Goal: Transaction & Acquisition: Purchase product/service

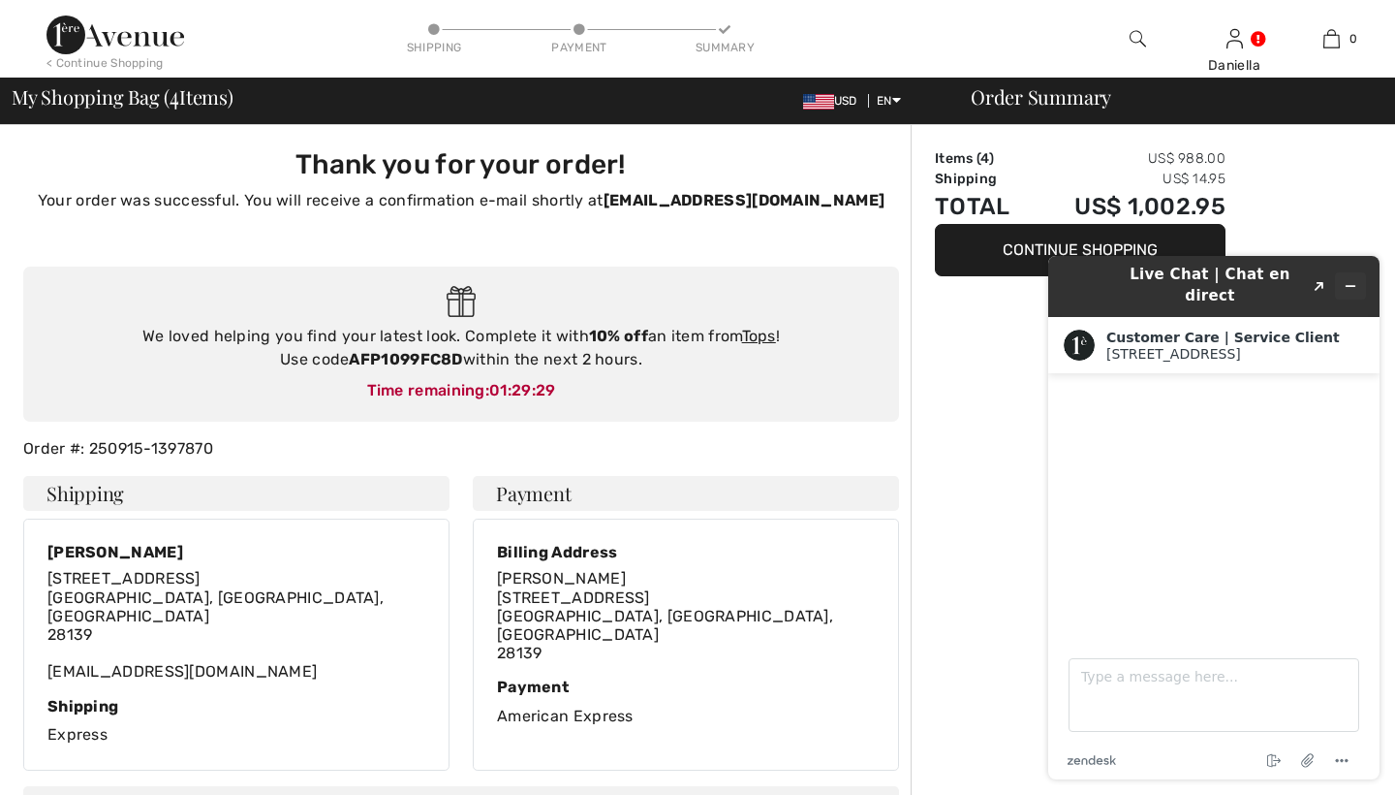
click at [1363, 274] on button "Minimize widget" at bounding box center [1350, 285] width 31 height 27
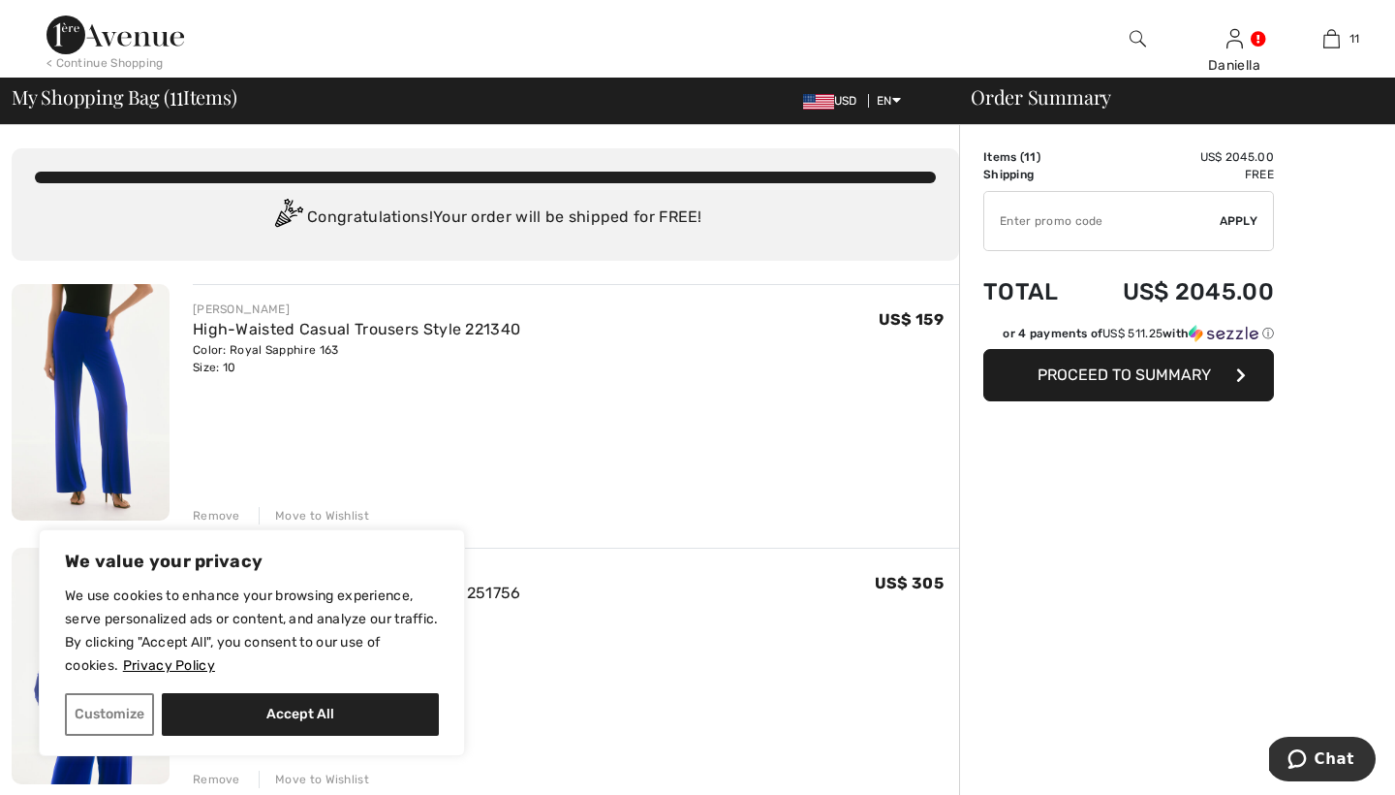
click at [149, 37] on img at bounding box center [116, 35] width 138 height 39
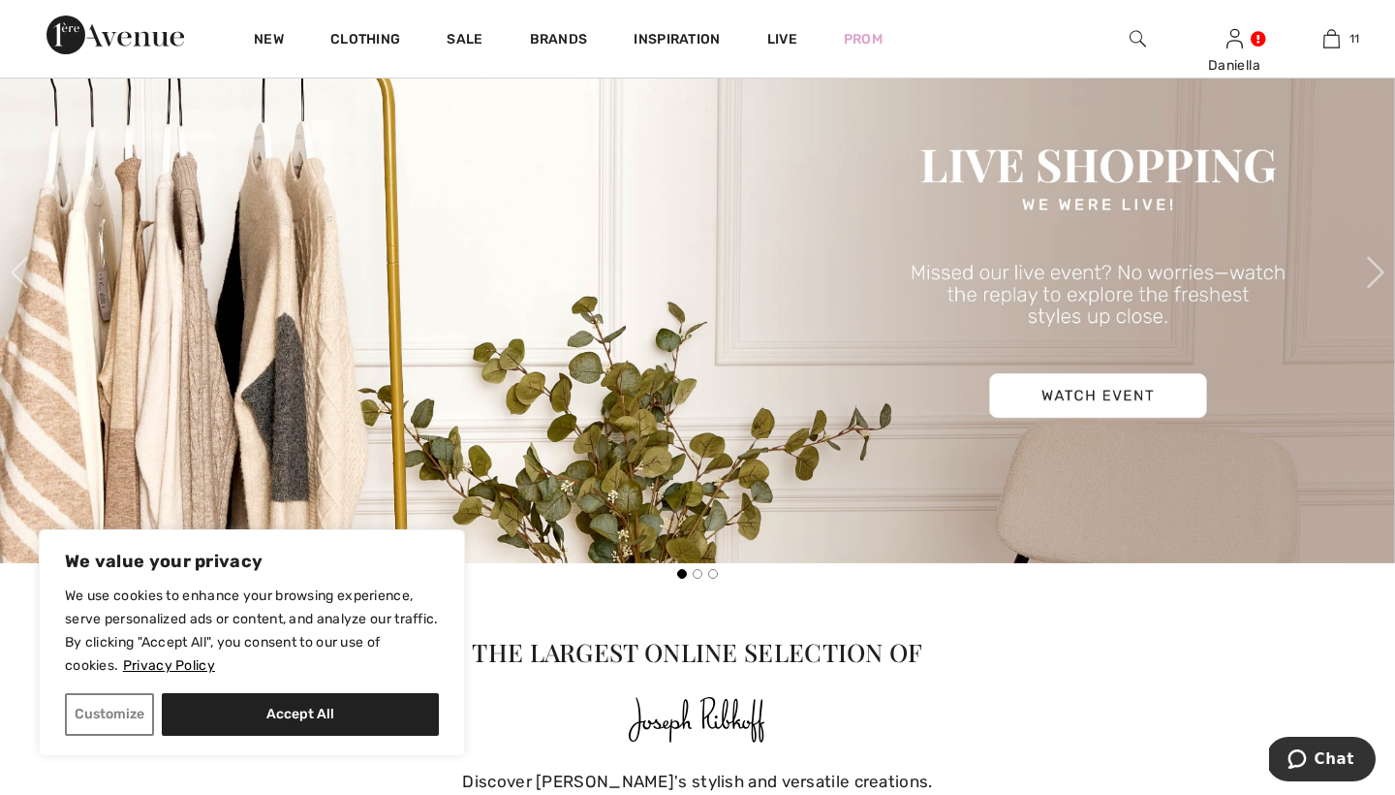
scroll to position [125, 0]
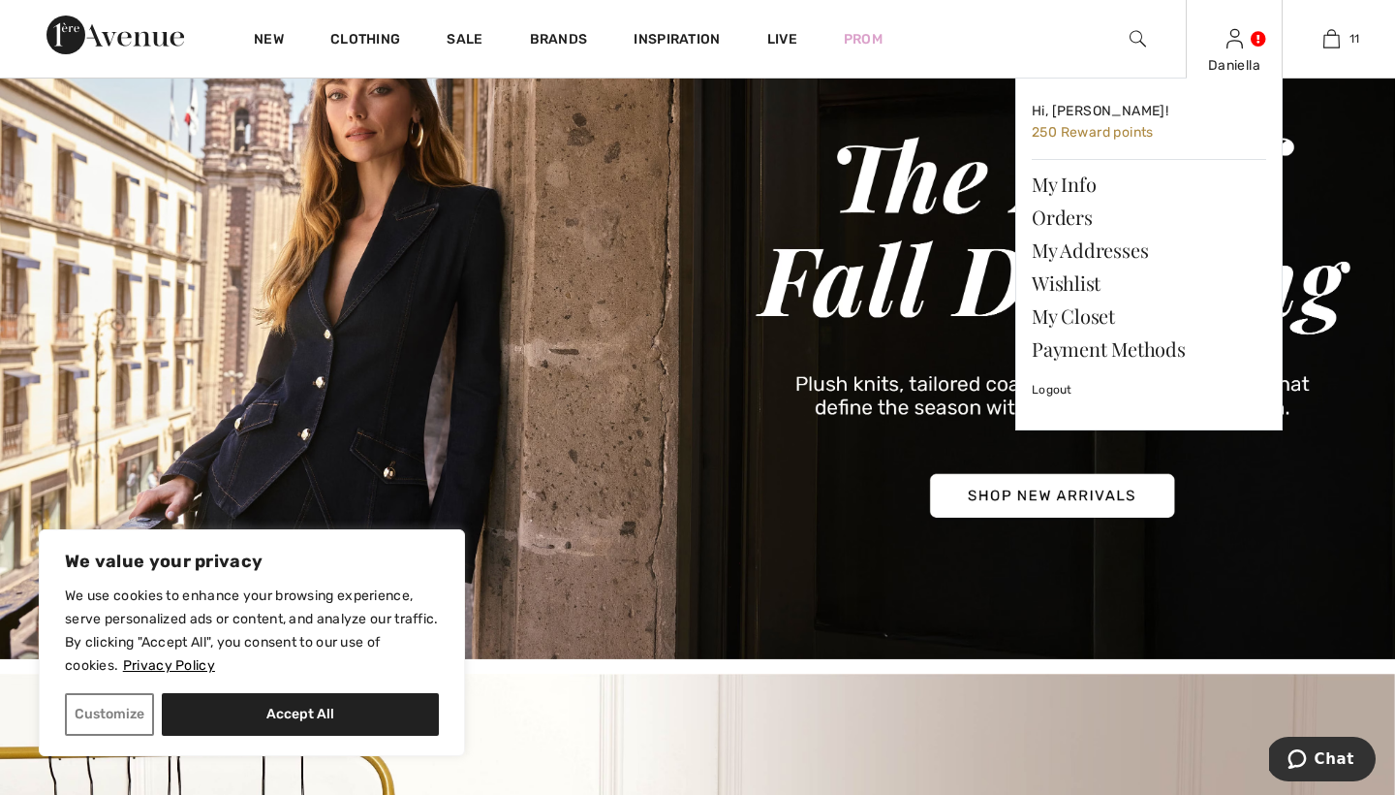
click at [1237, 40] on img at bounding box center [1235, 38] width 16 height 23
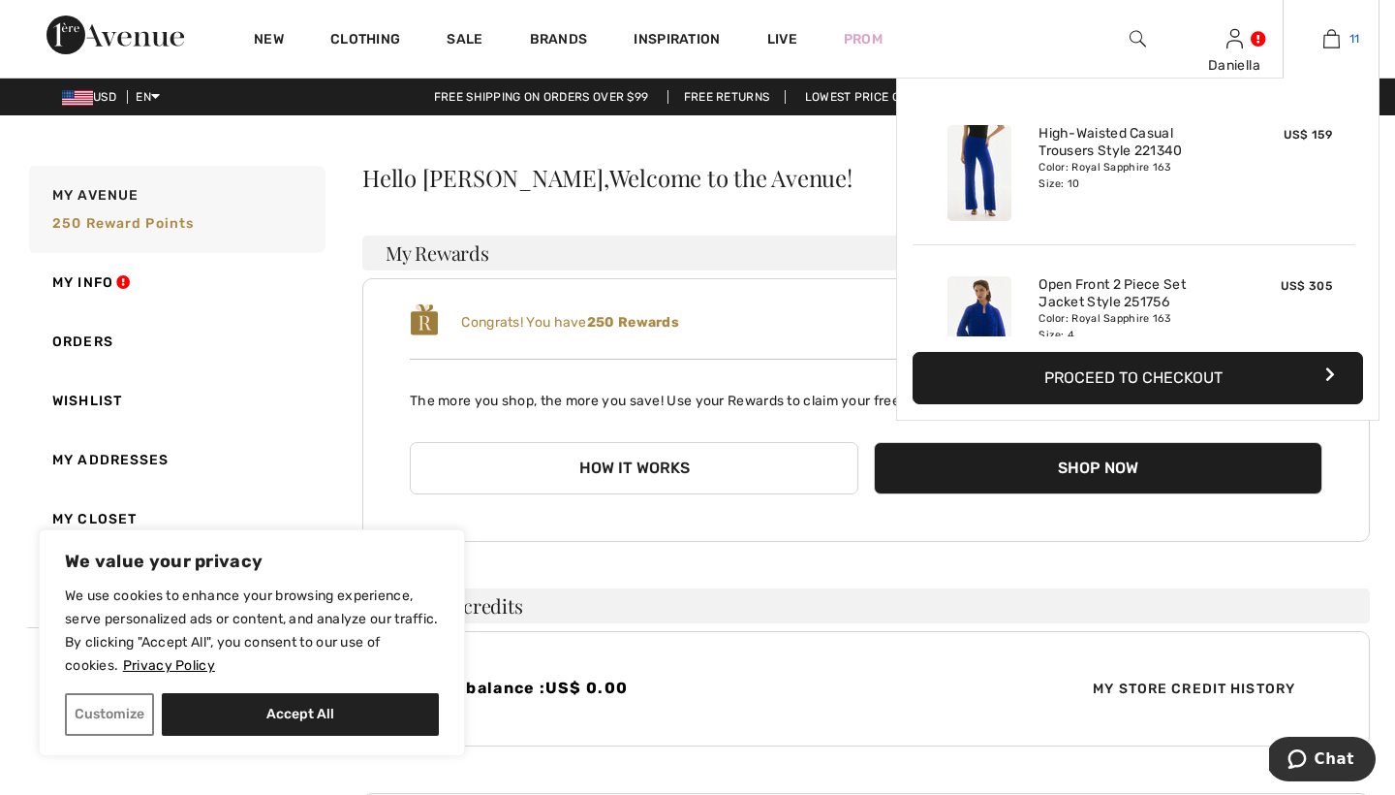
click at [1329, 41] on img at bounding box center [1332, 38] width 16 height 23
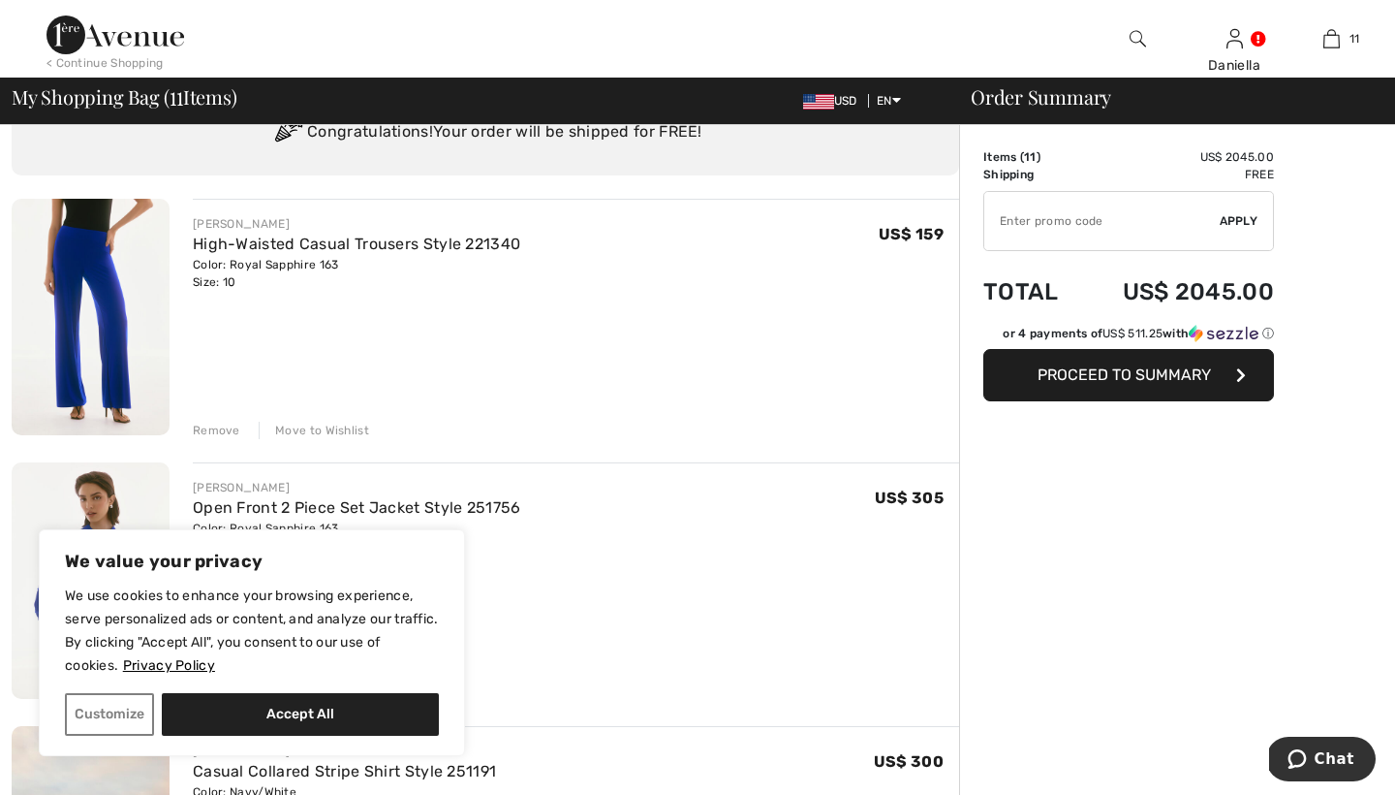
scroll to position [88, 0]
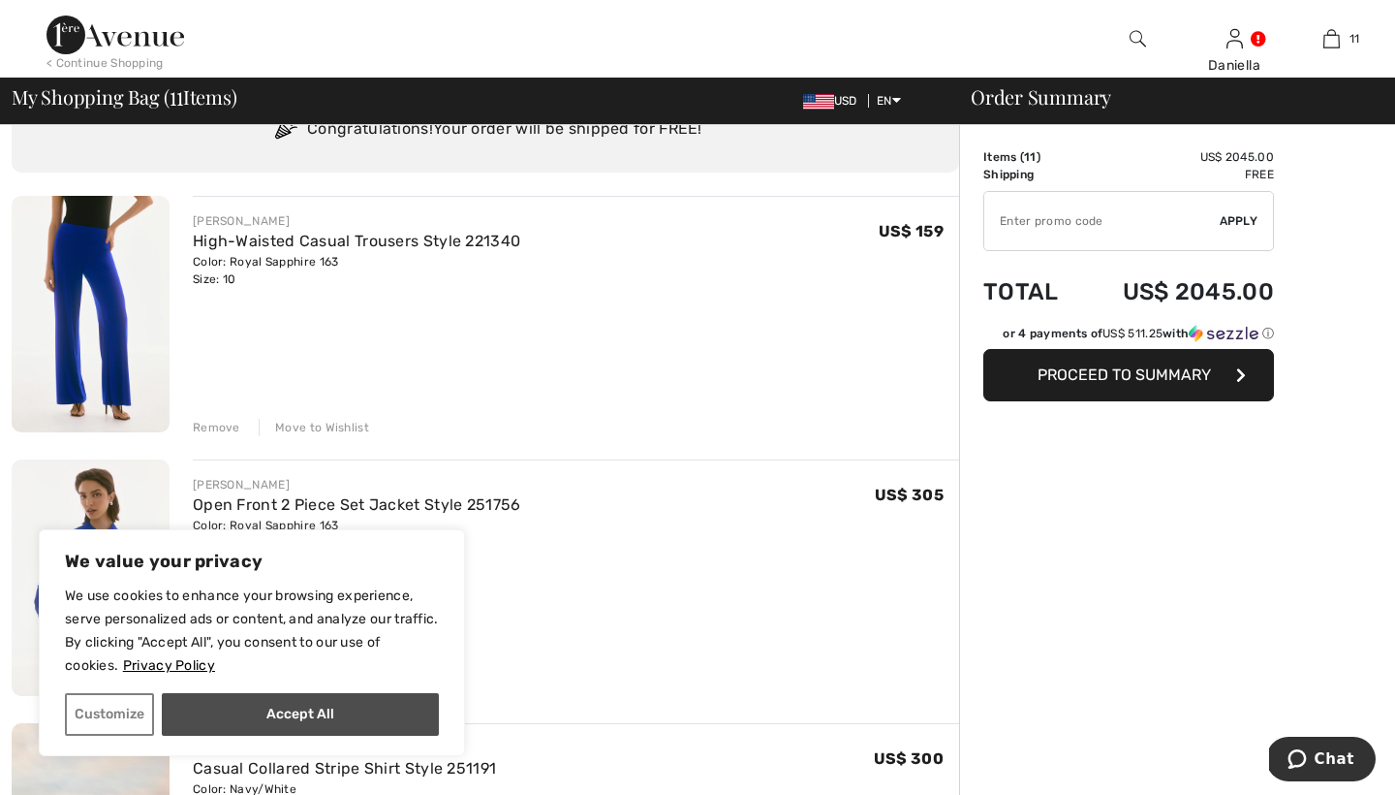
click at [199, 710] on button "Accept All" at bounding box center [300, 714] width 277 height 43
checkbox input "true"
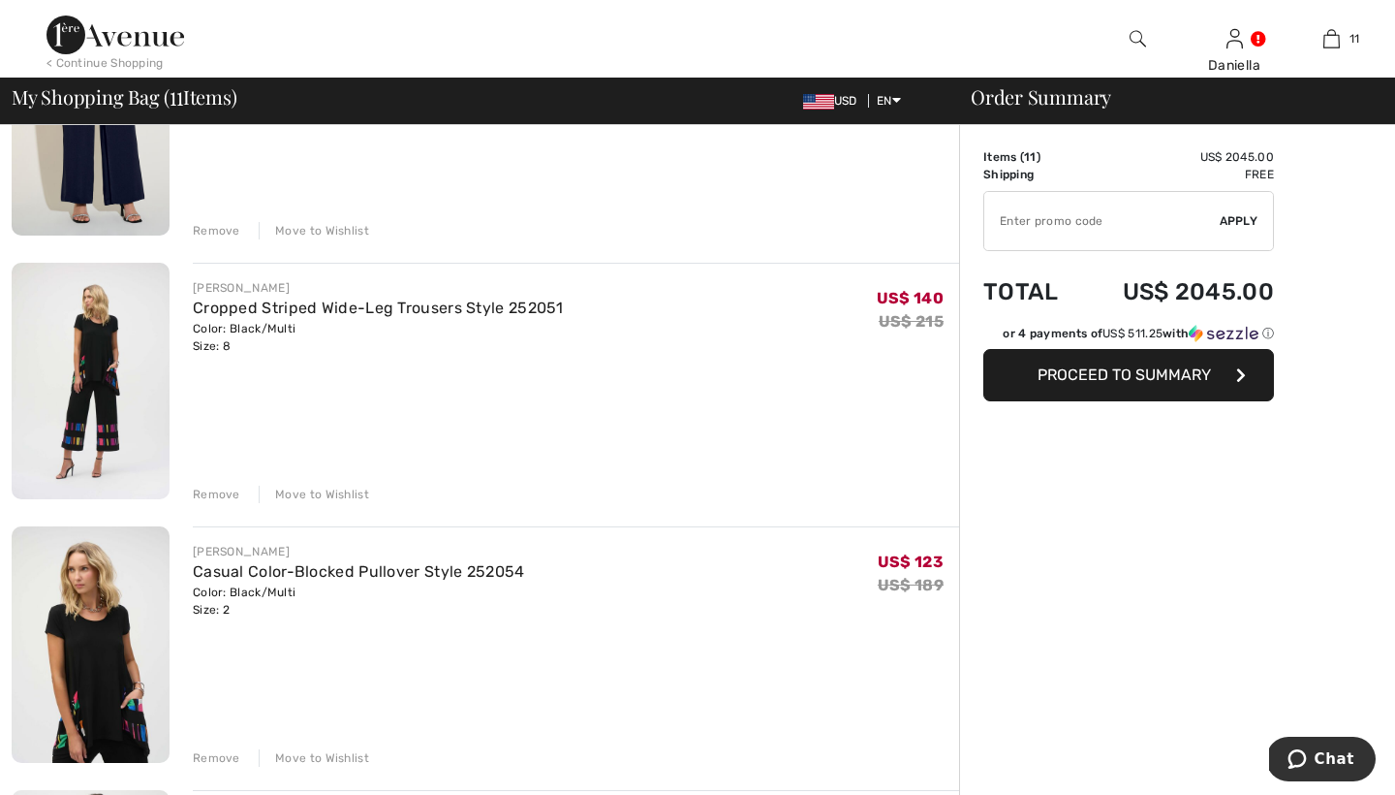
scroll to position [1870, 0]
click at [224, 493] on div "Remove" at bounding box center [216, 493] width 47 height 17
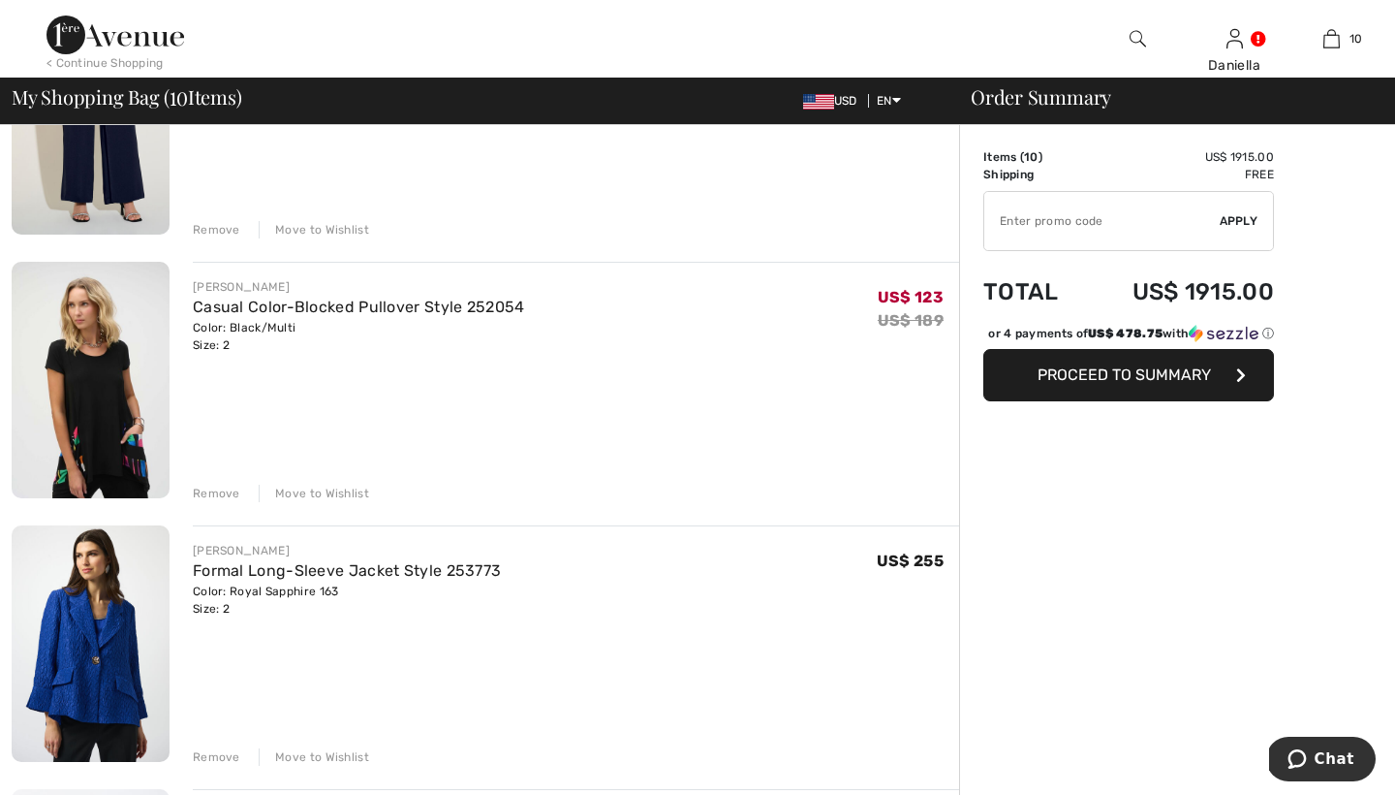
click at [224, 493] on div "Remove" at bounding box center [216, 493] width 47 height 17
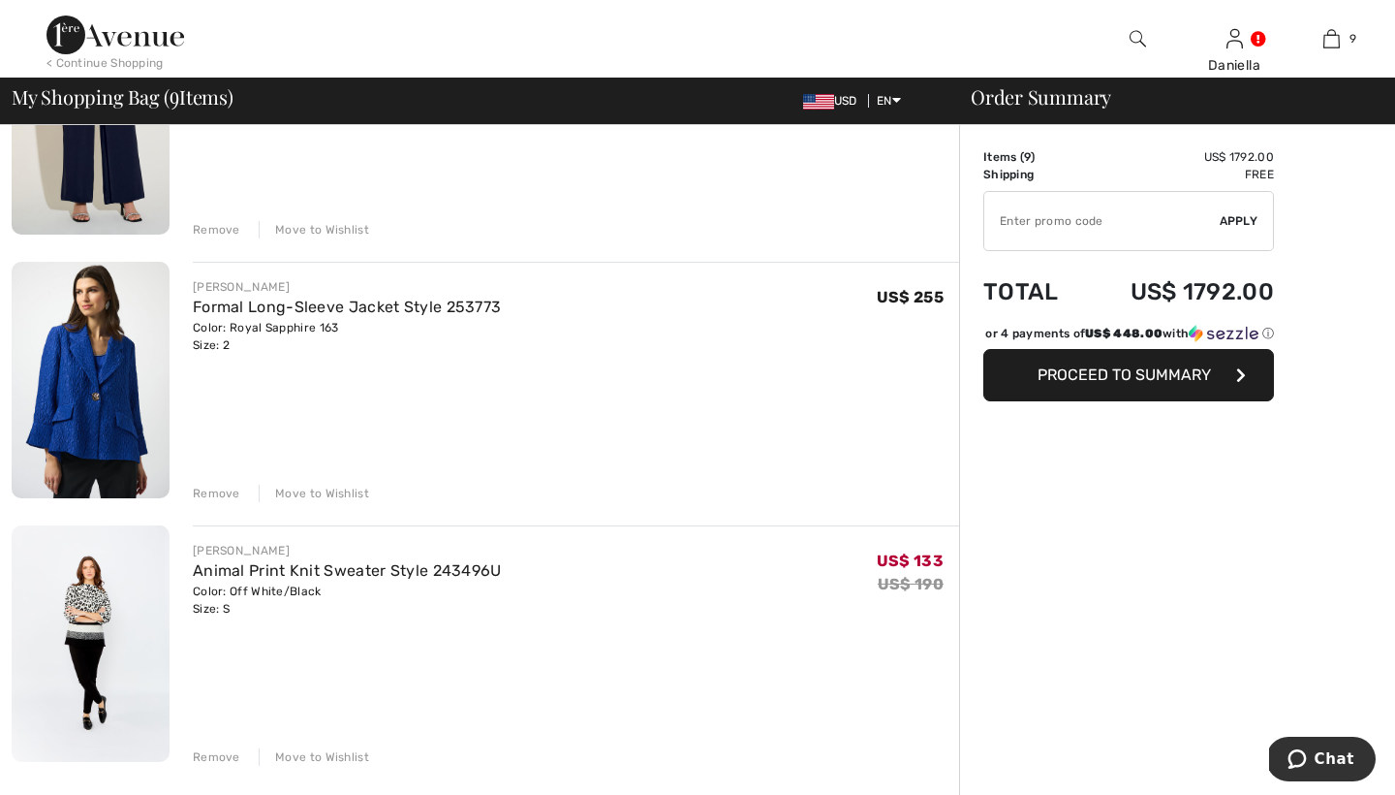
click at [224, 493] on div "Remove" at bounding box center [216, 493] width 47 height 17
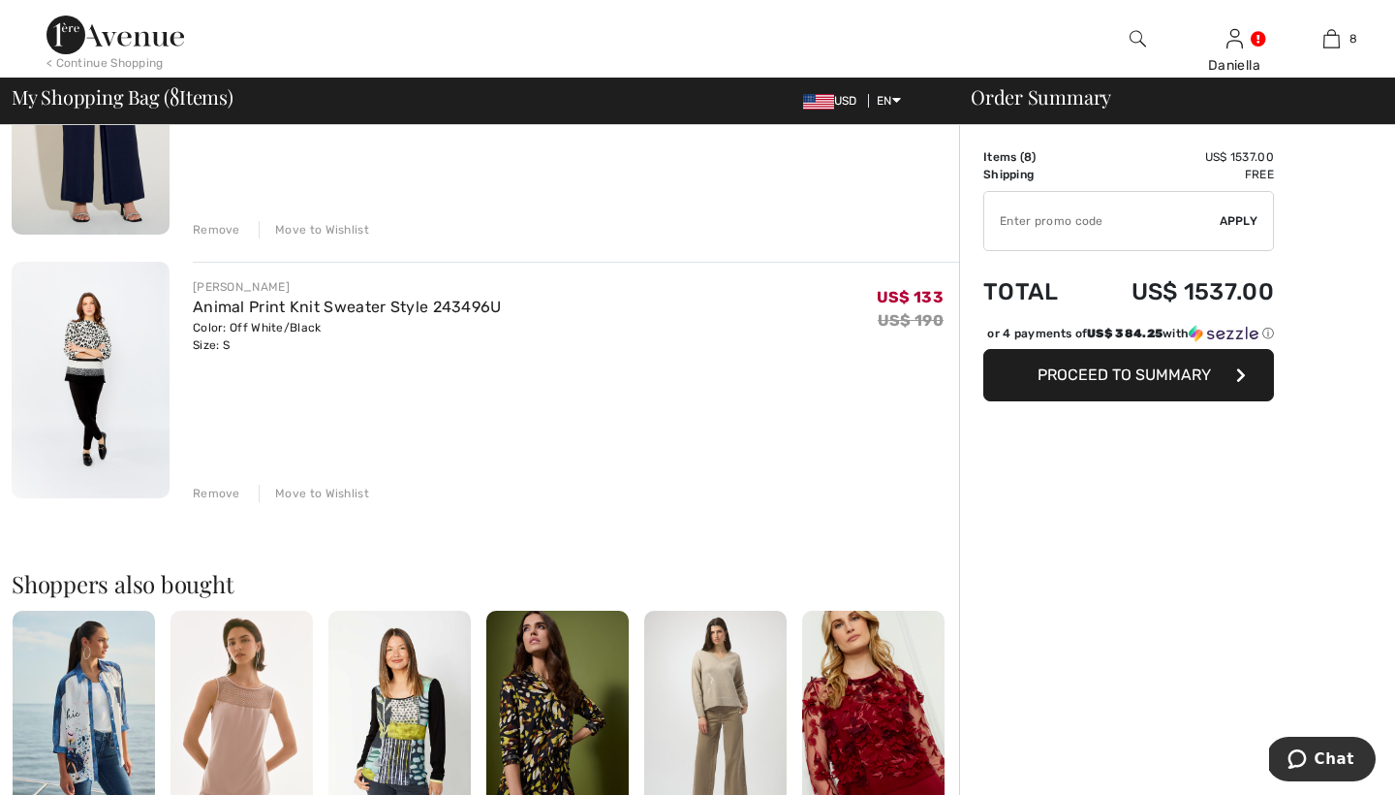
click at [206, 494] on div "Remove" at bounding box center [216, 493] width 47 height 17
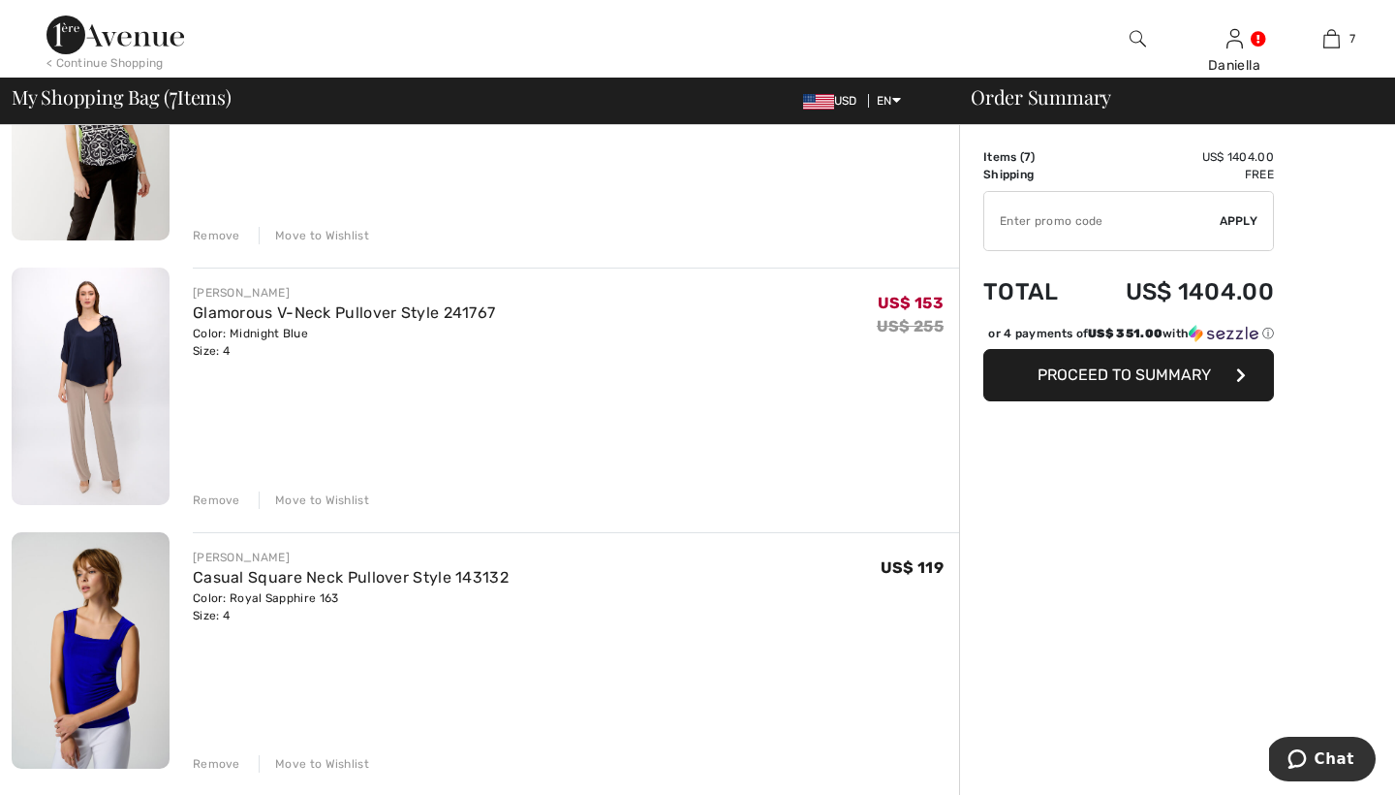
scroll to position [1064, 0]
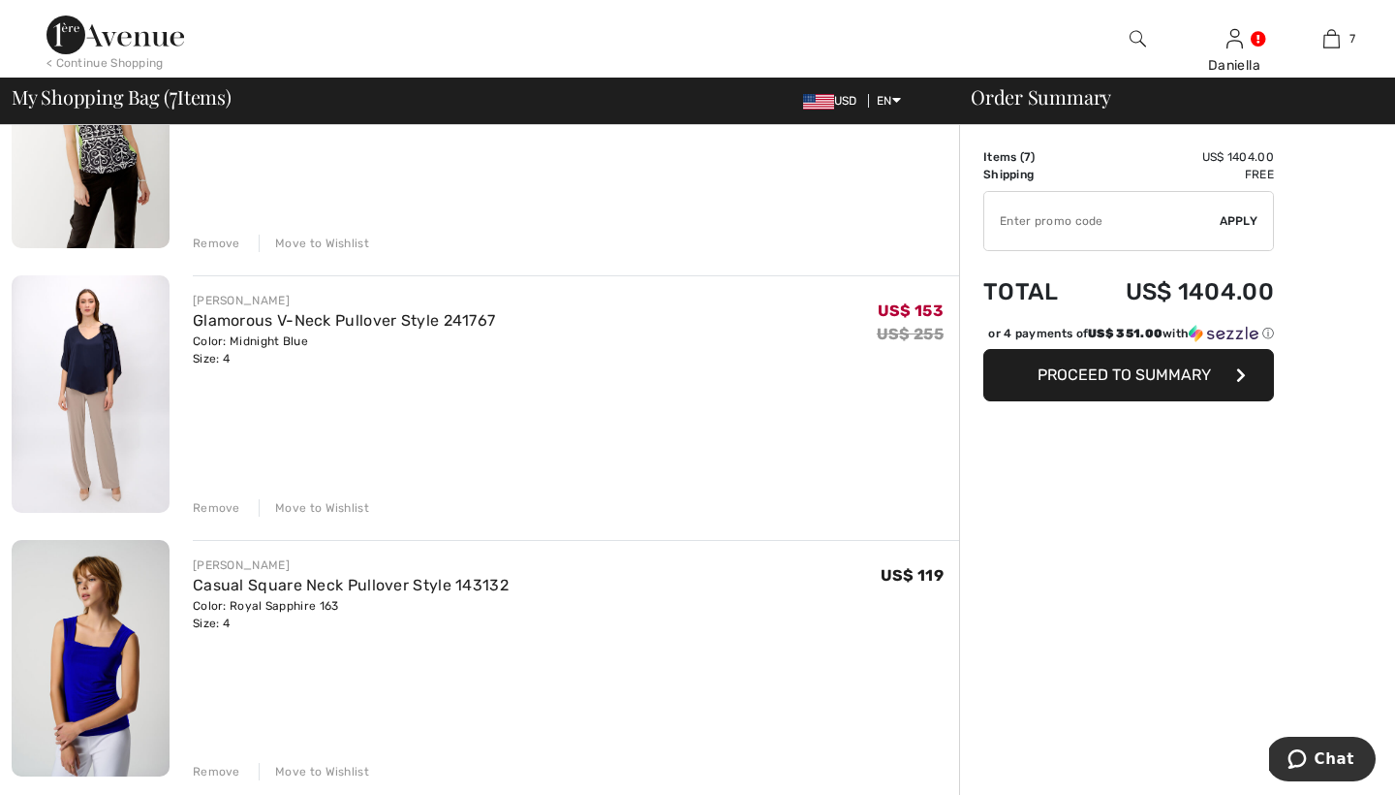
click at [119, 352] on img at bounding box center [91, 393] width 158 height 237
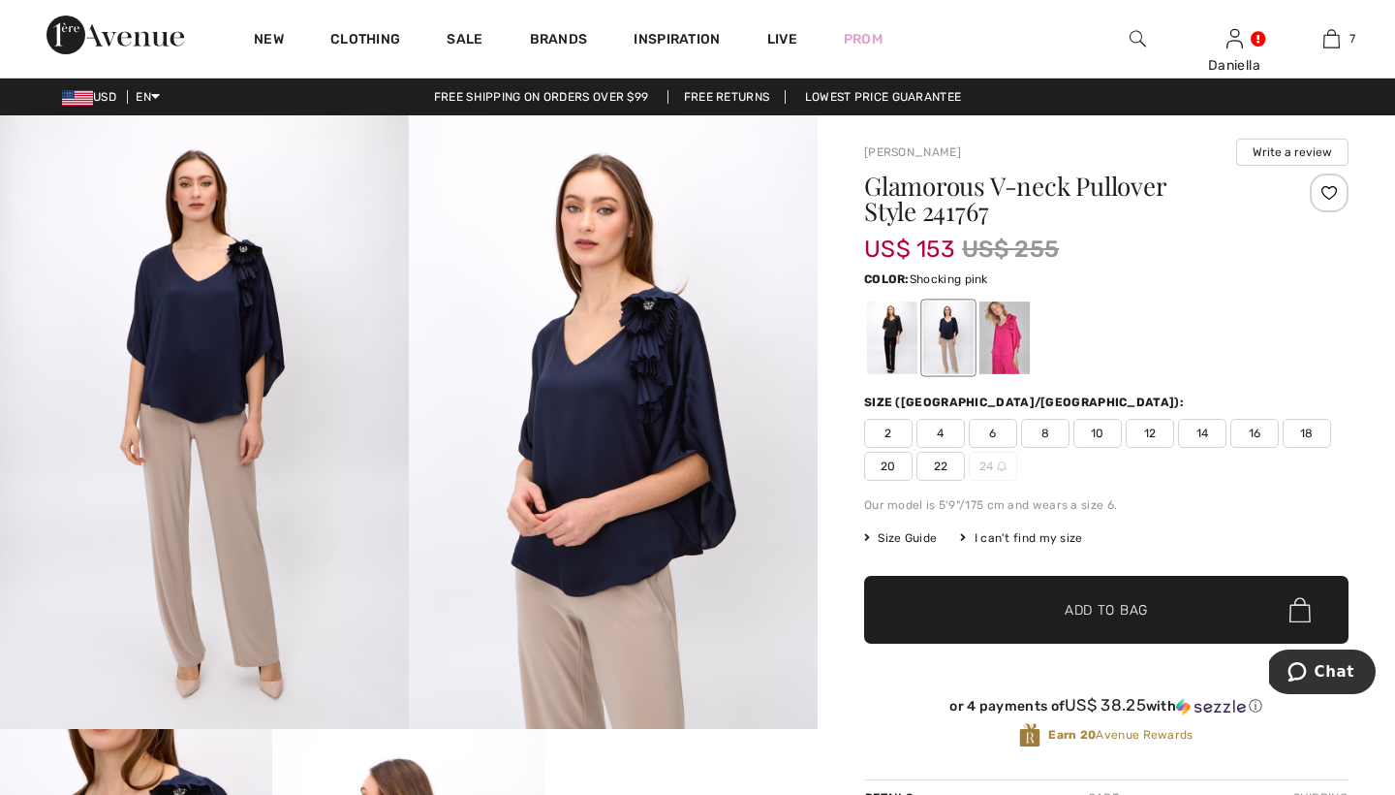
click at [990, 315] on div at bounding box center [1005, 337] width 50 height 73
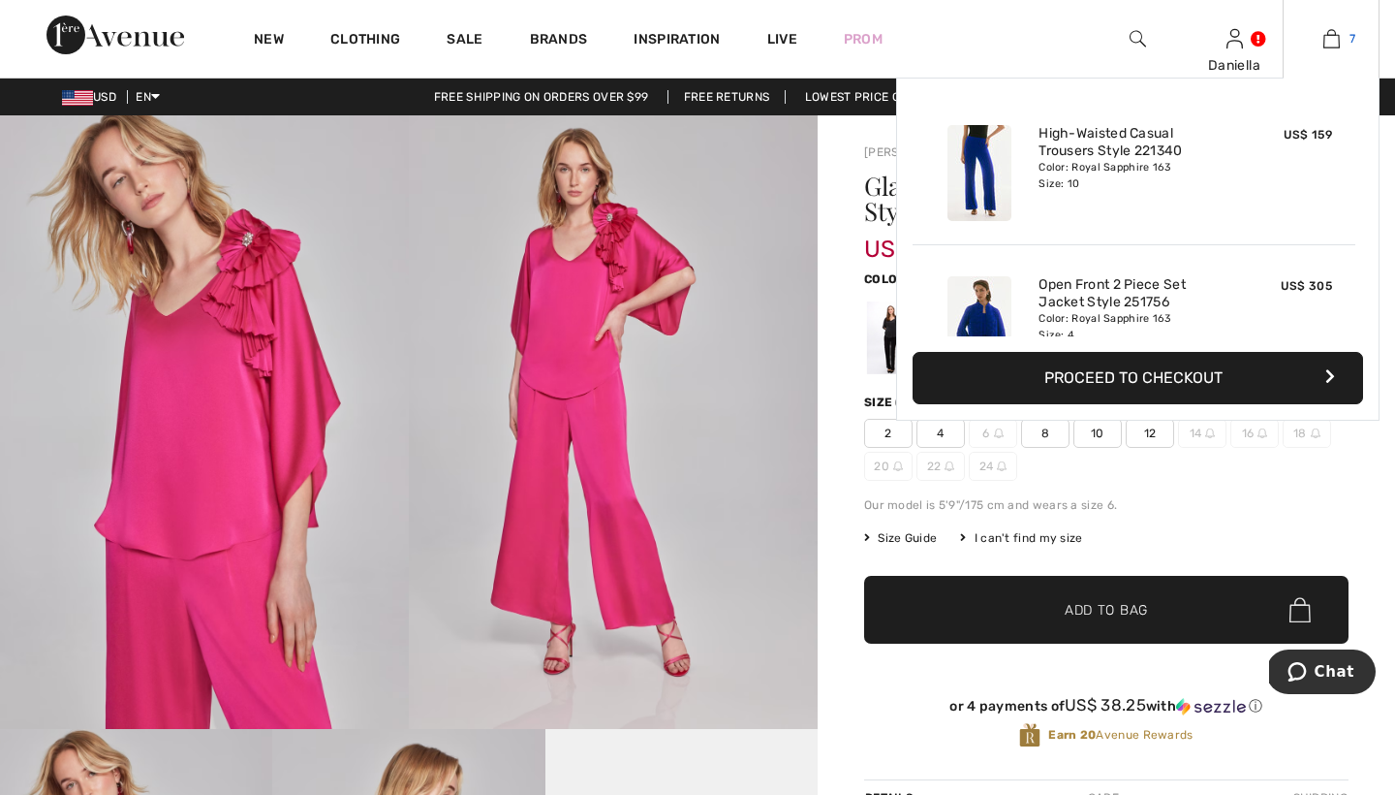
click at [1328, 31] on img at bounding box center [1332, 38] width 16 height 23
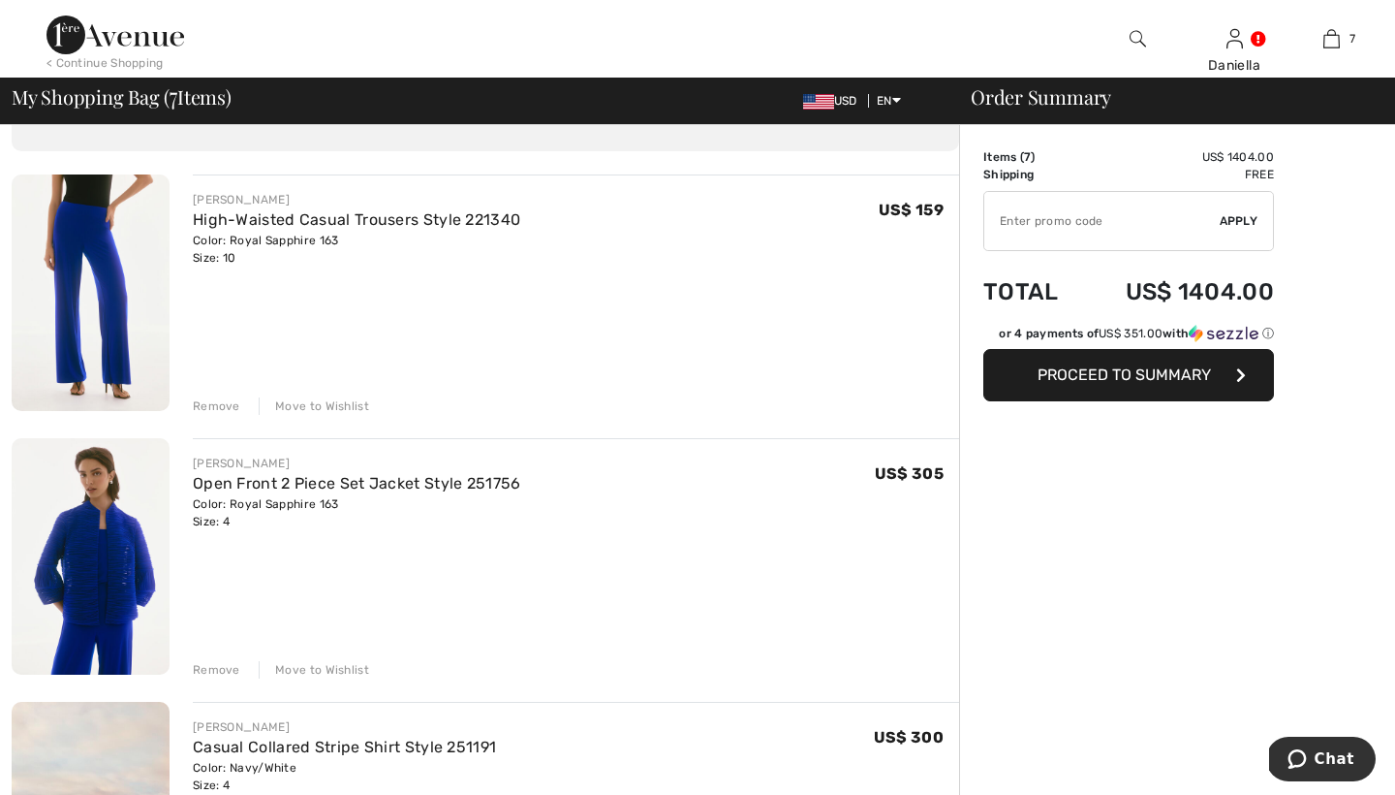
scroll to position [111, 0]
click at [122, 566] on img at bounding box center [91, 554] width 158 height 236
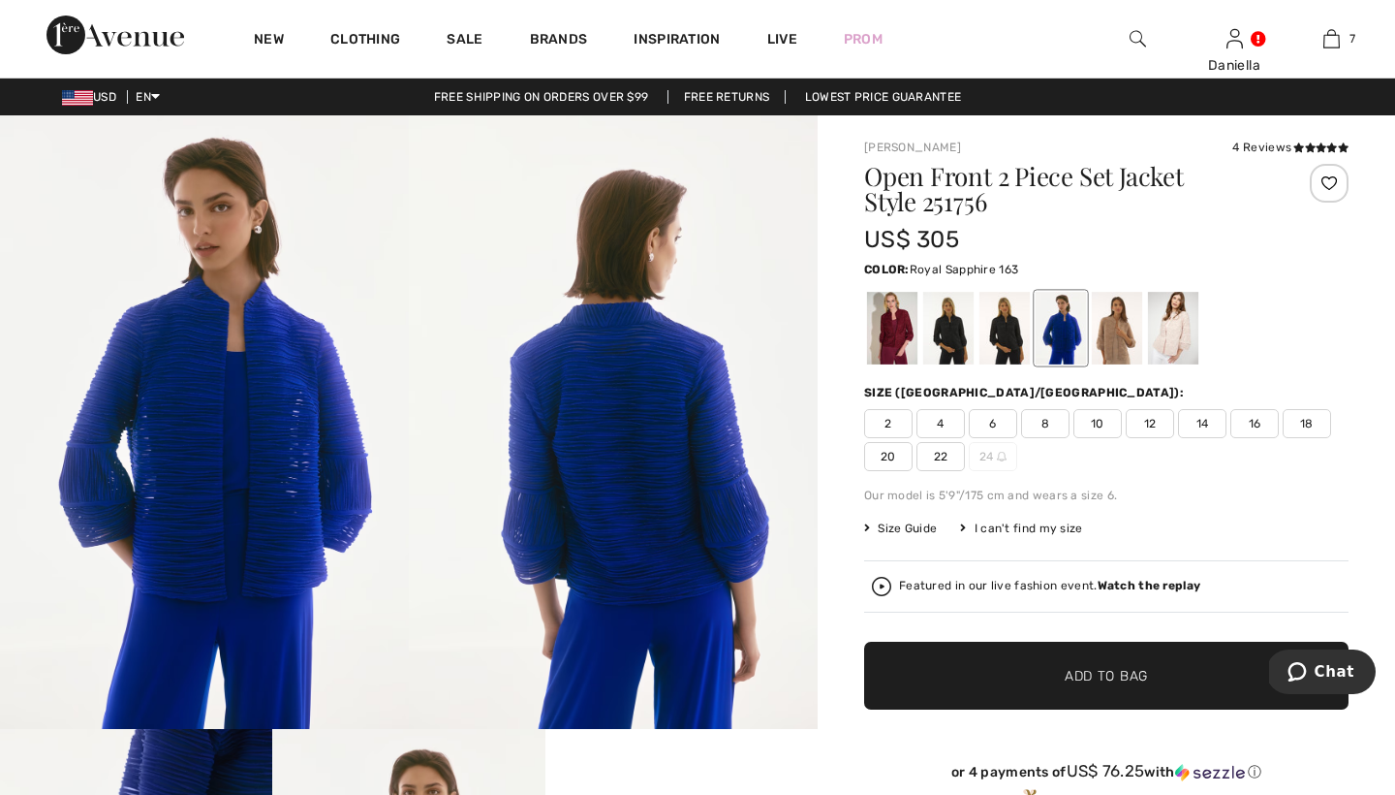
click at [569, 377] on img at bounding box center [613, 421] width 409 height 613
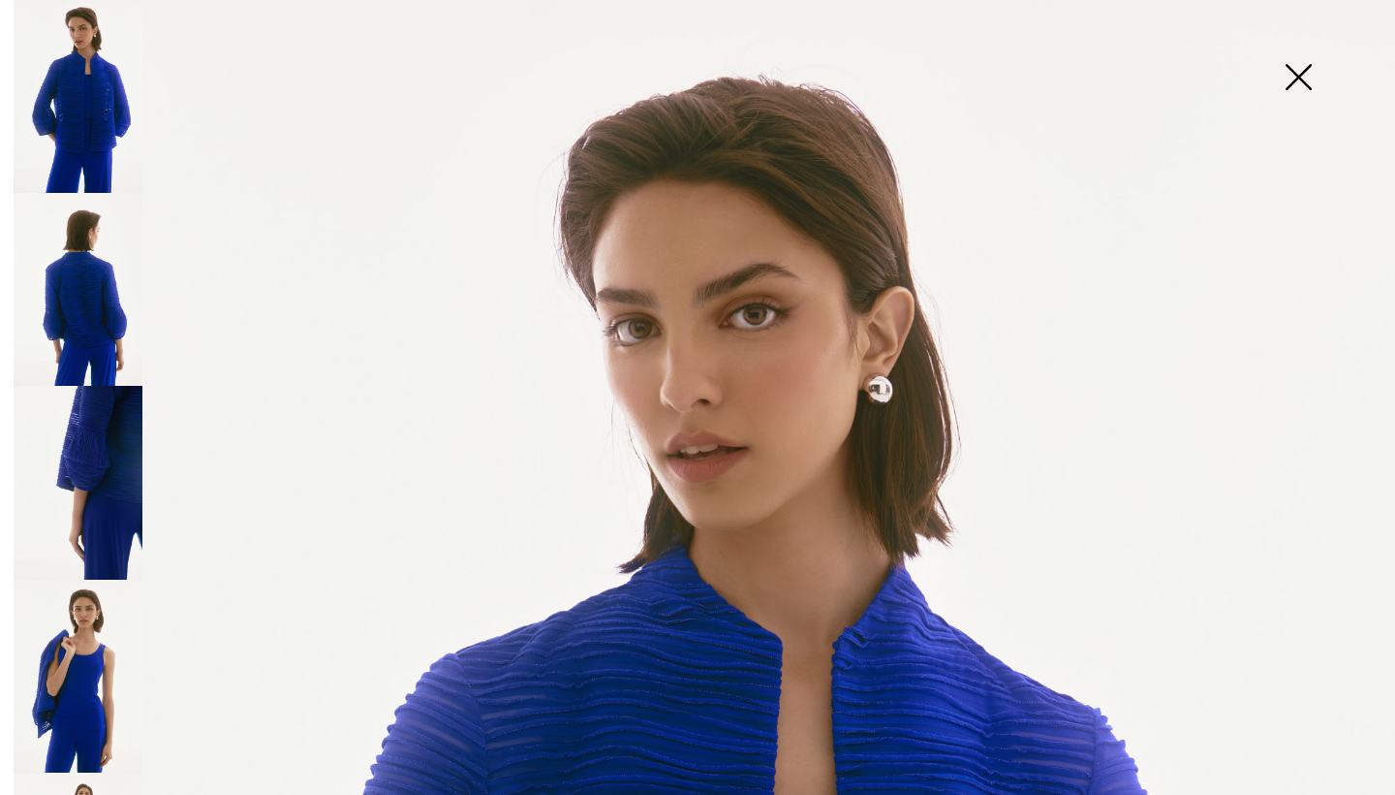
click at [106, 309] on img at bounding box center [78, 289] width 129 height 193
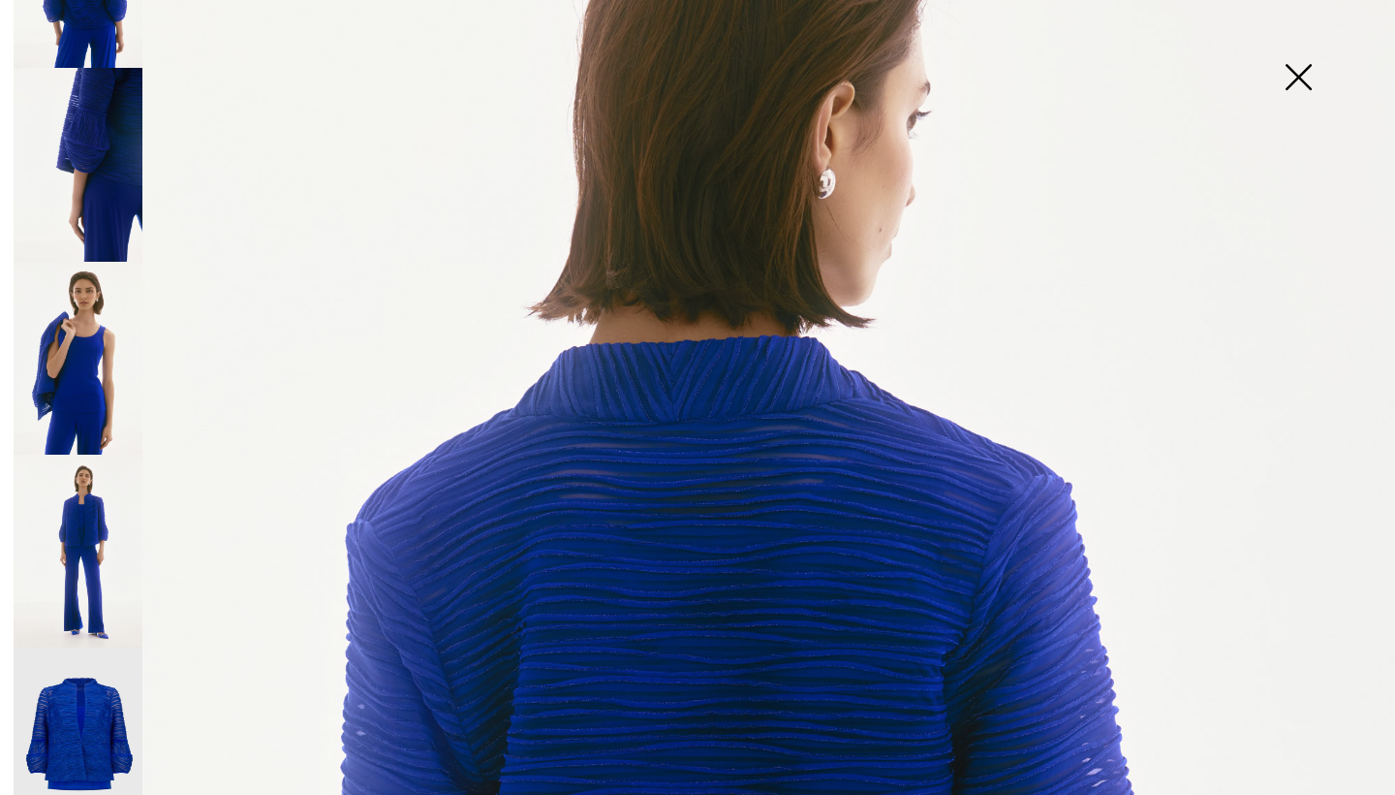
scroll to position [292, 0]
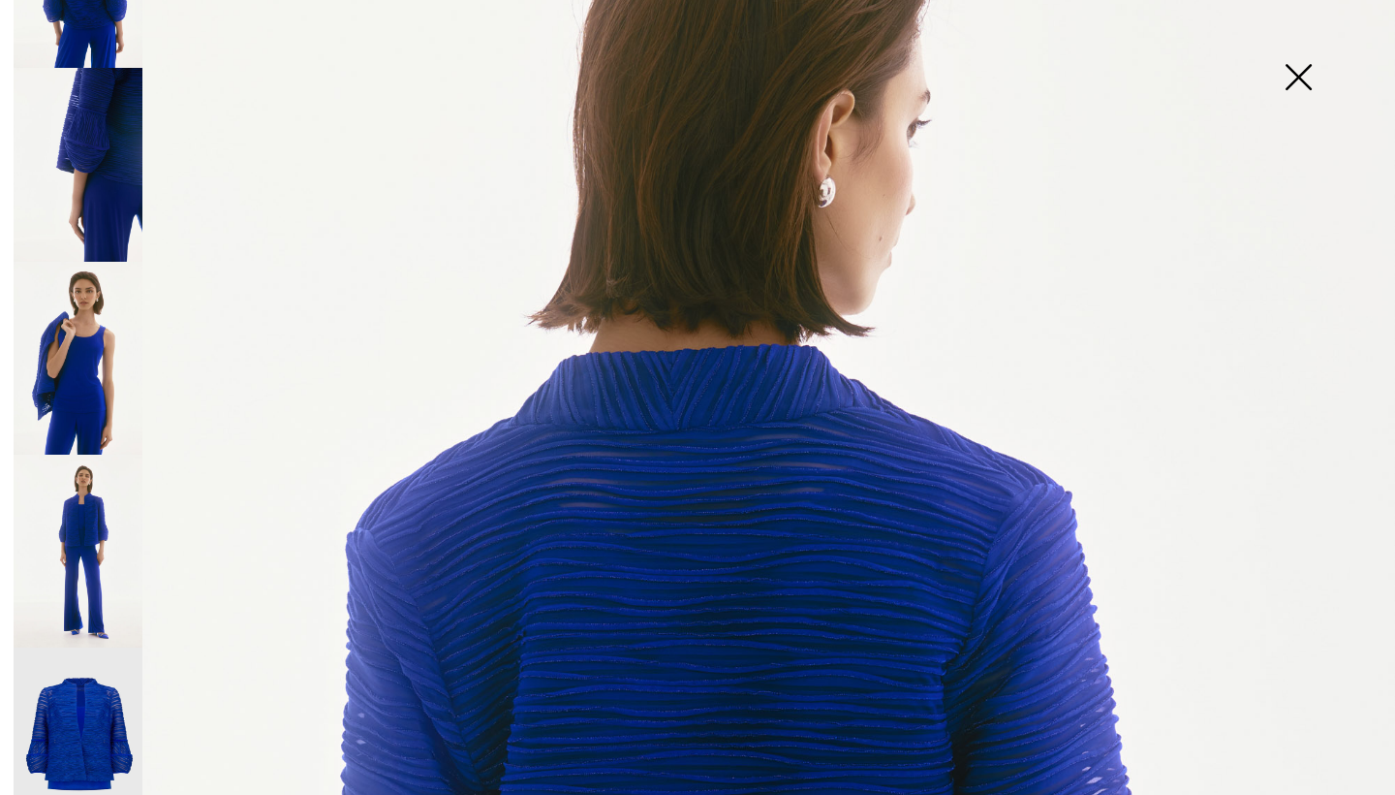
click at [115, 113] on img at bounding box center [78, 164] width 129 height 193
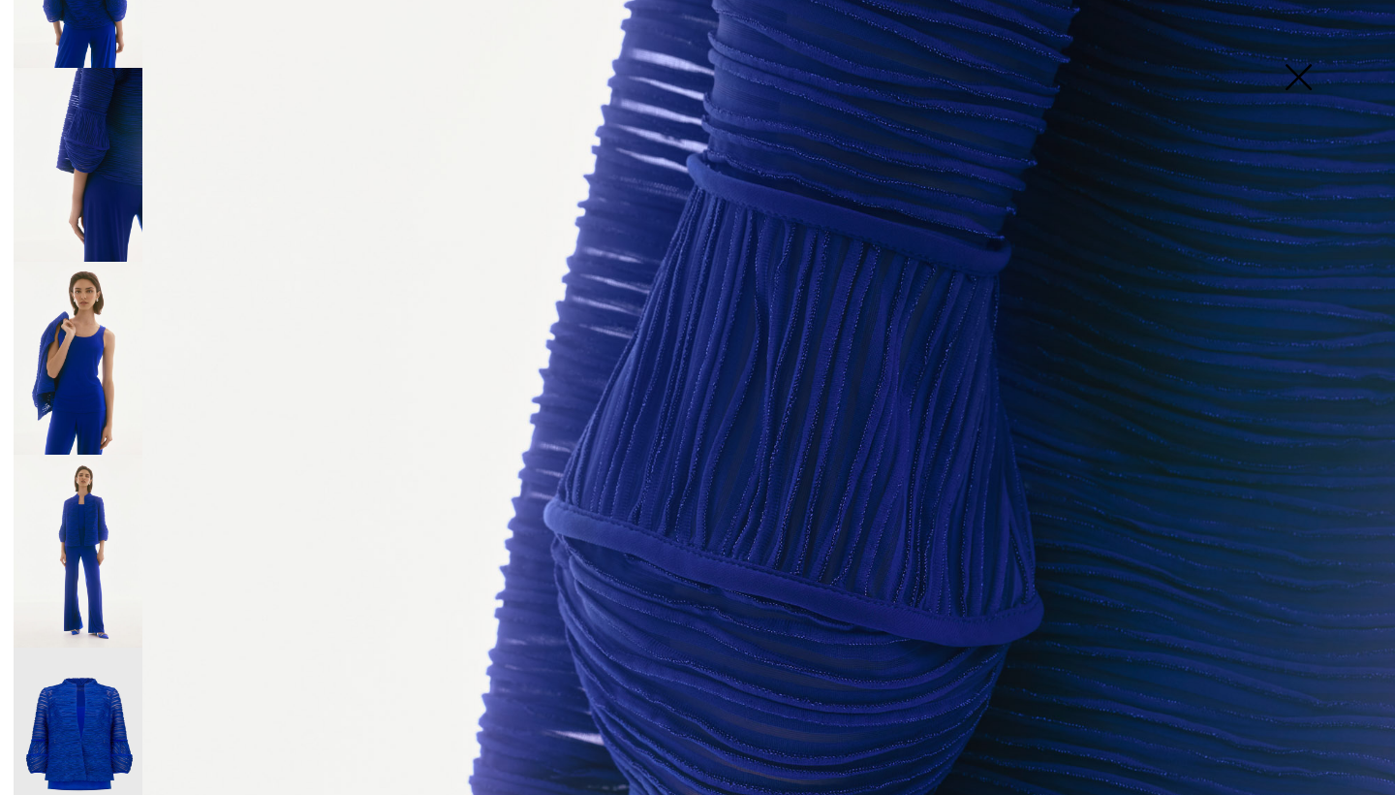
scroll to position [237, 0]
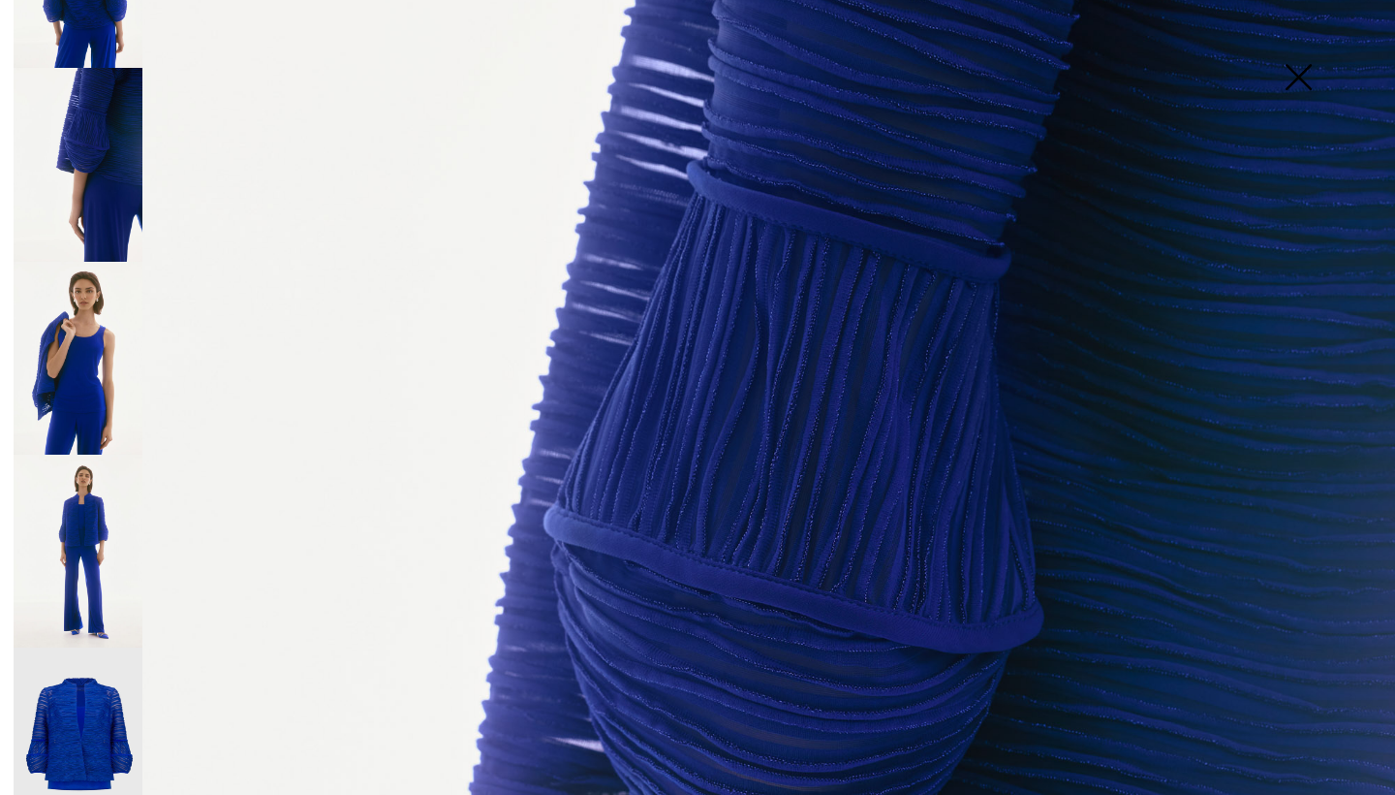
click at [77, 368] on img at bounding box center [78, 358] width 129 height 193
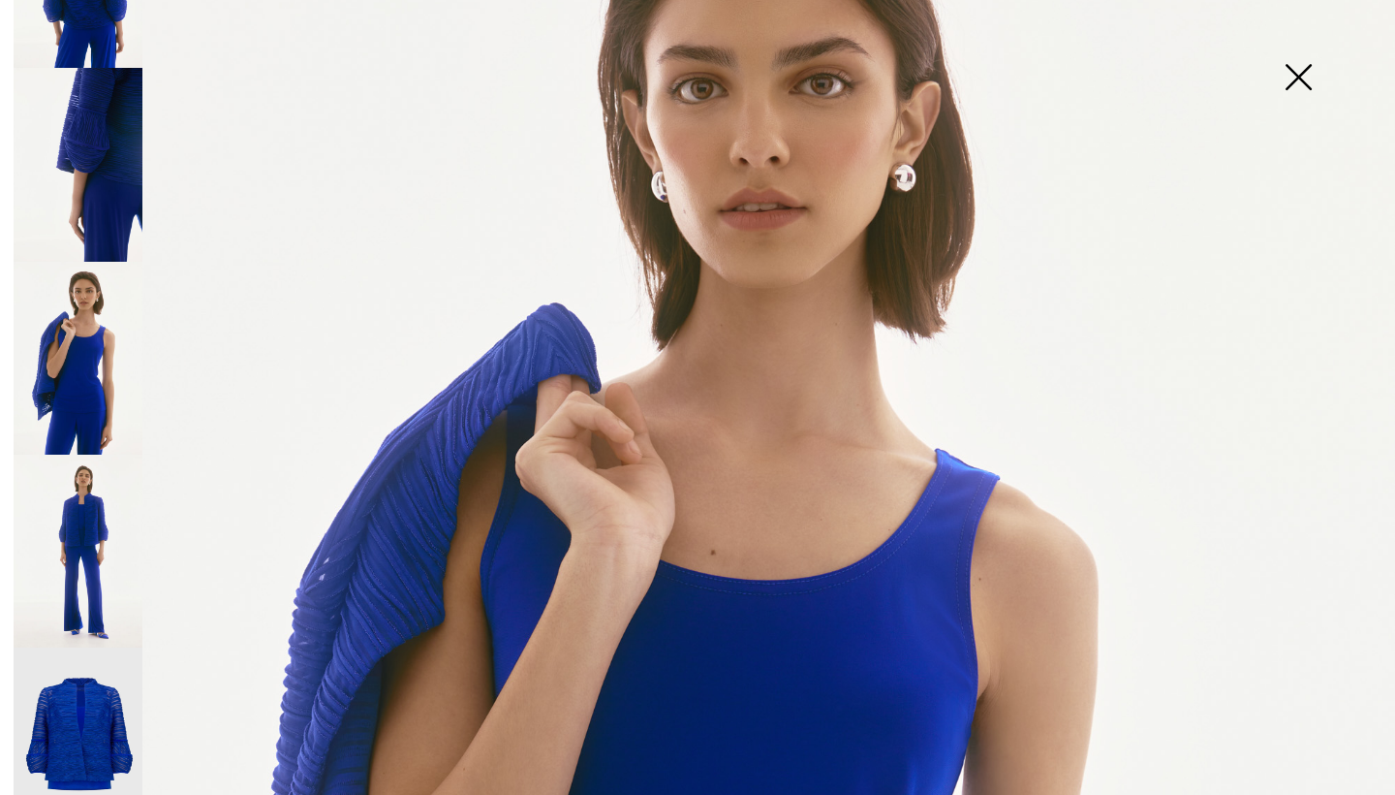
click at [99, 577] on img at bounding box center [78, 550] width 129 height 193
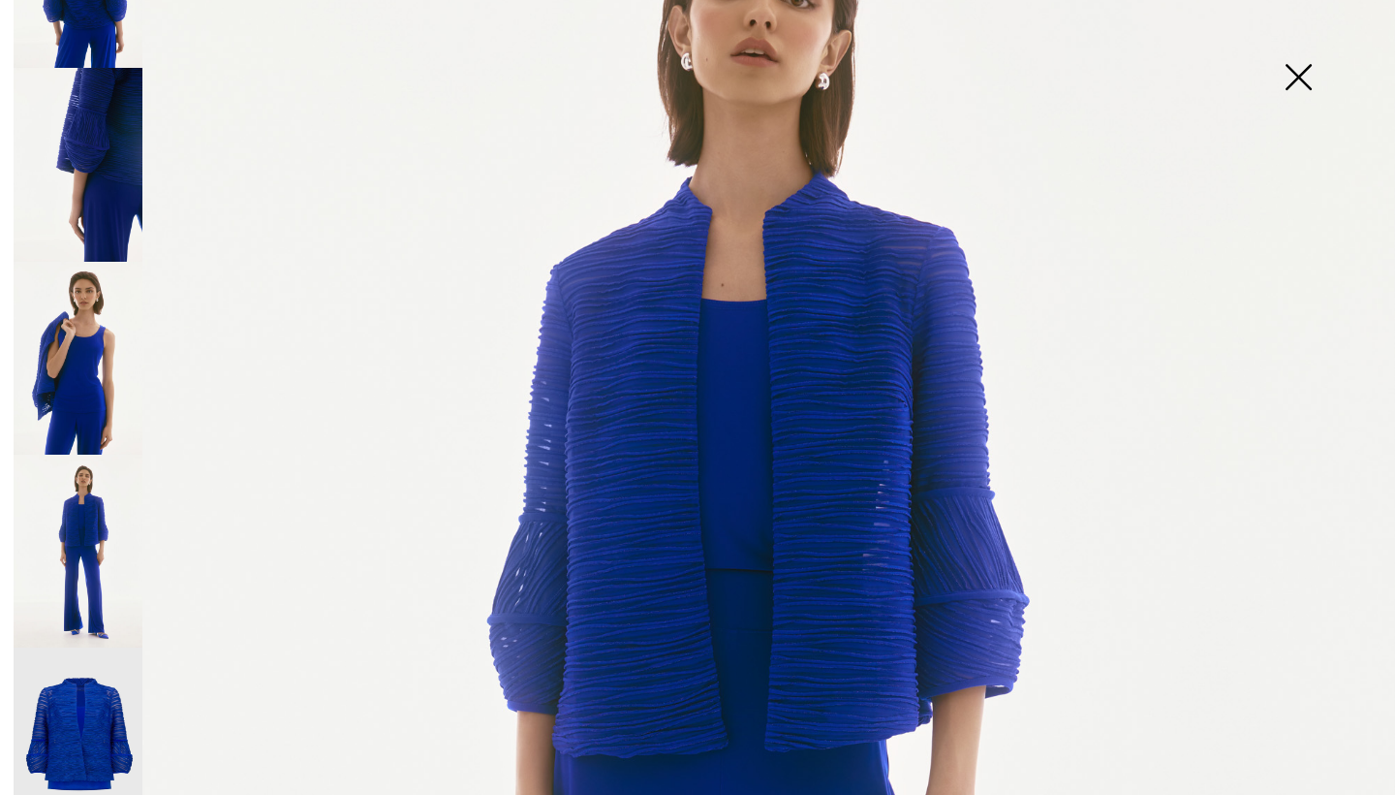
click at [97, 715] on img at bounding box center [78, 744] width 129 height 194
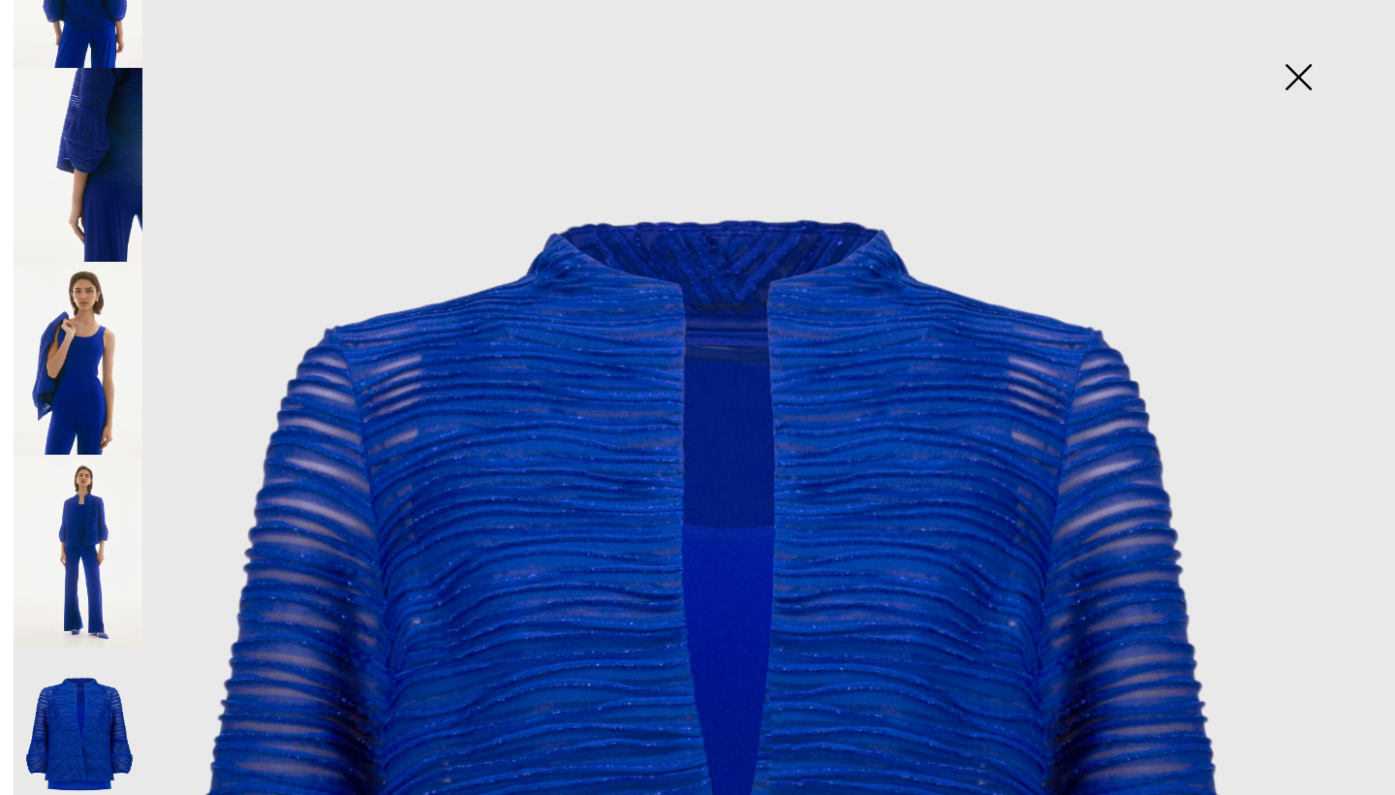
scroll to position [70, 0]
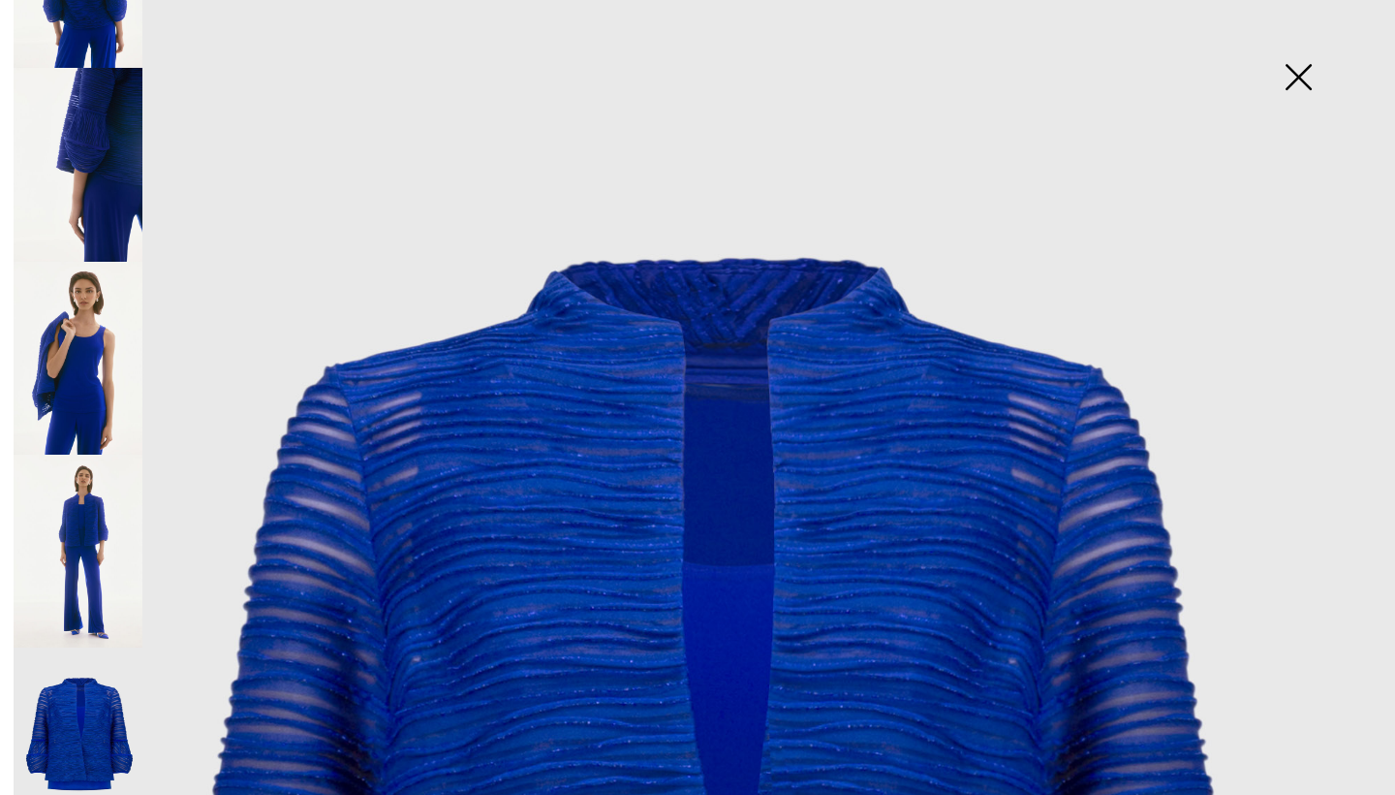
click at [1307, 63] on img at bounding box center [1298, 79] width 97 height 100
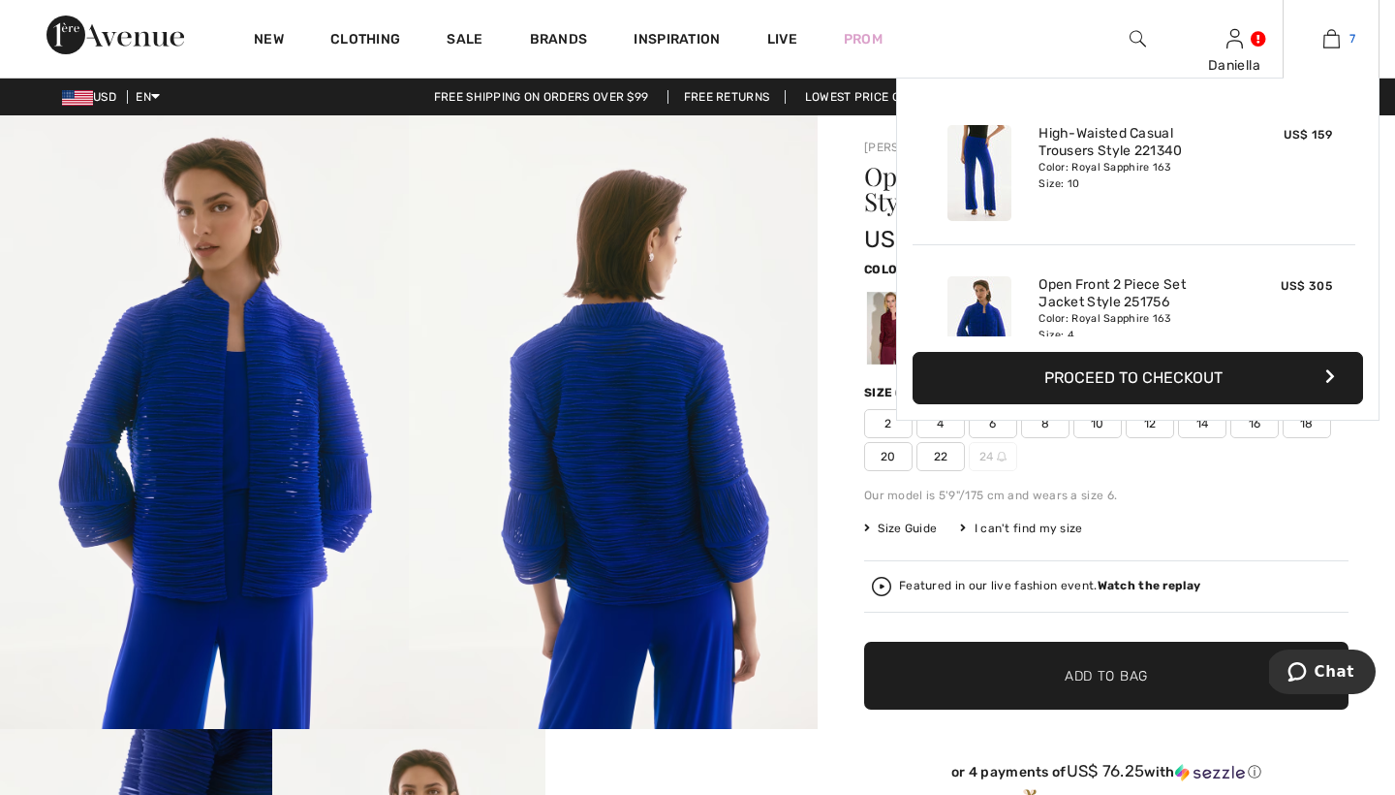
click at [1332, 37] on img at bounding box center [1332, 38] width 16 height 23
